Goal: Task Accomplishment & Management: Use online tool/utility

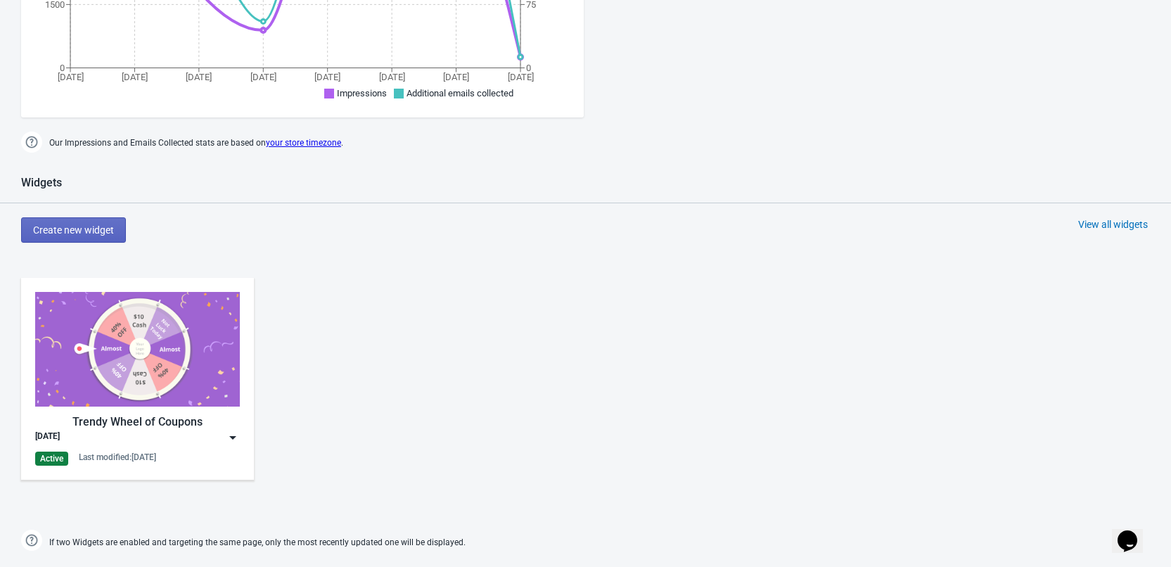
scroll to position [492, 0]
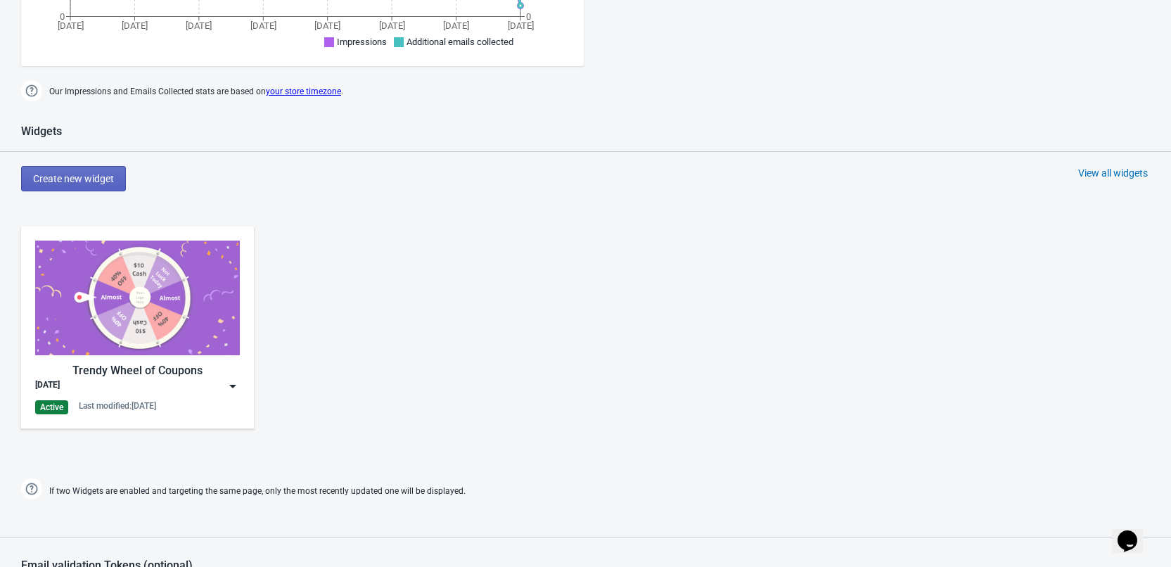
click at [235, 386] on img at bounding box center [233, 386] width 14 height 14
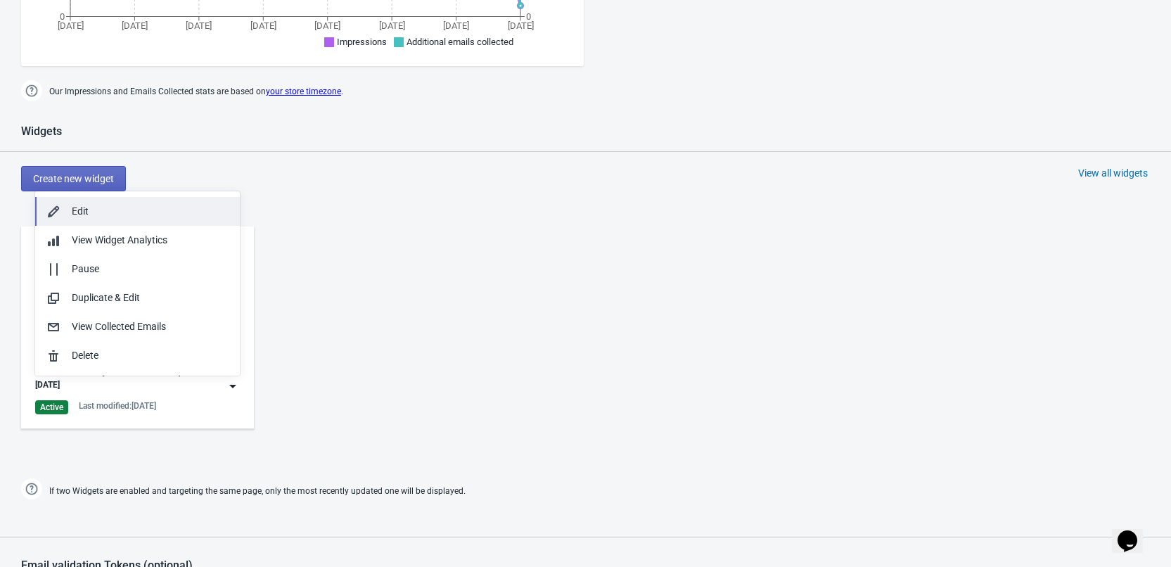
click at [87, 212] on div "Edit" at bounding box center [150, 211] width 157 height 15
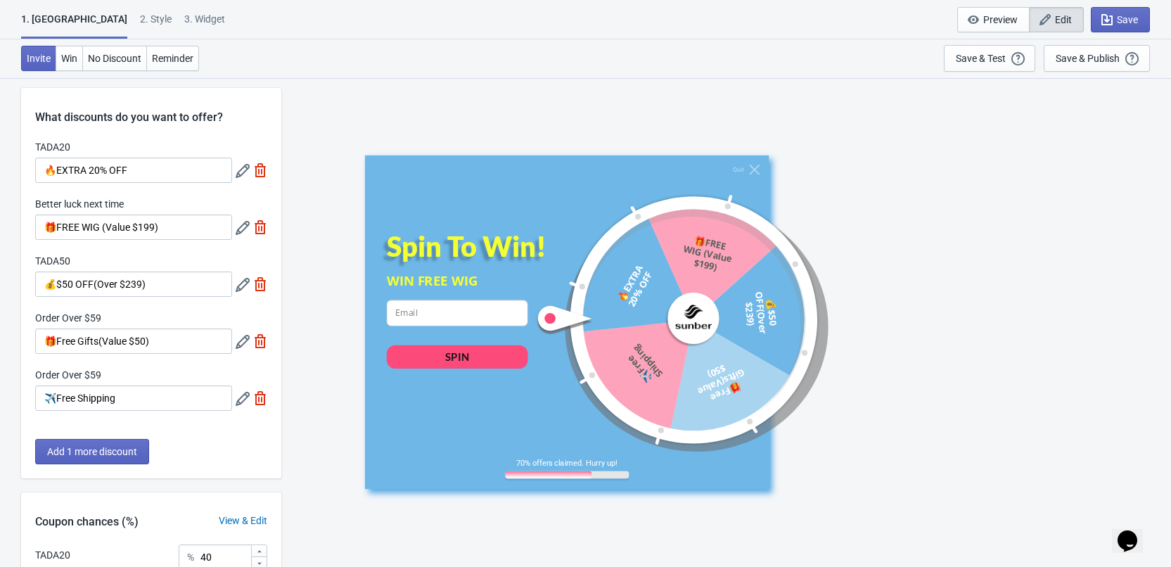
scroll to position [272, 0]
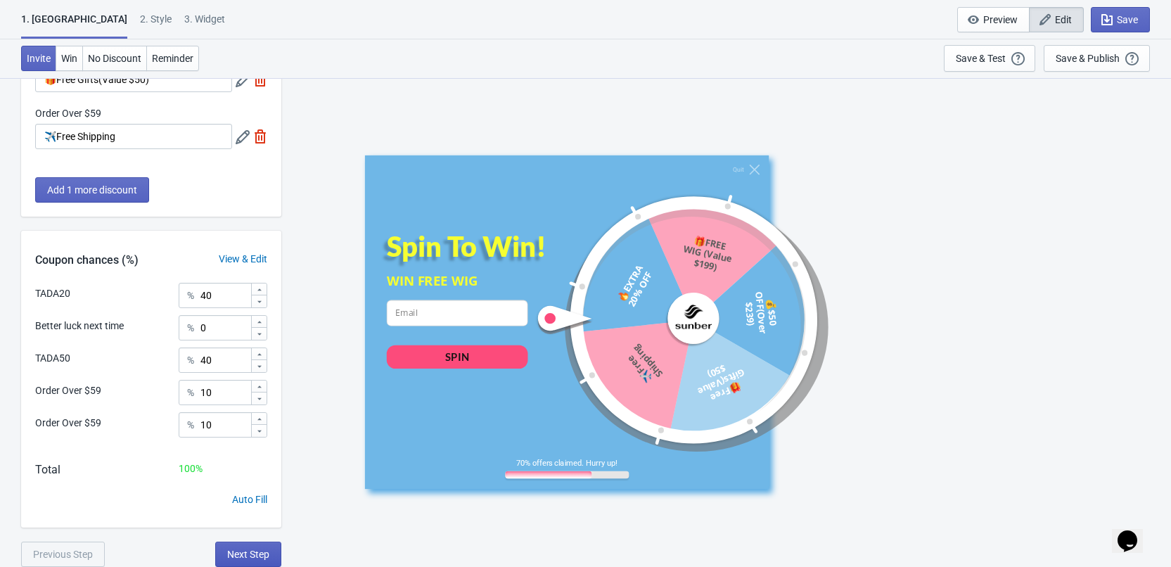
click at [255, 549] on span "Next Step" at bounding box center [248, 554] width 42 height 11
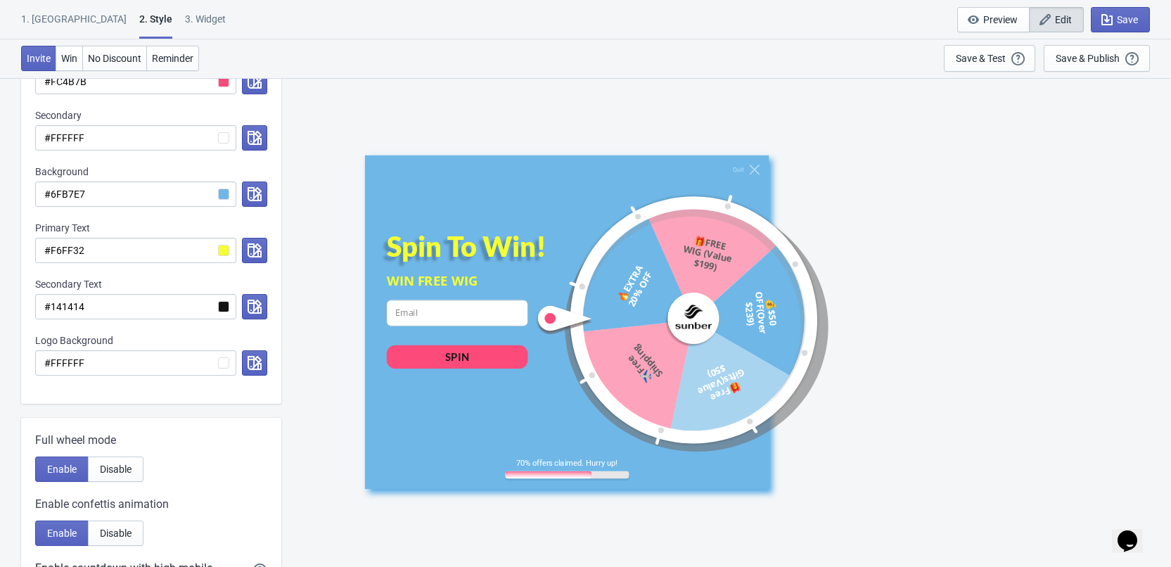
scroll to position [0, 0]
